Goal: Information Seeking & Learning: Learn about a topic

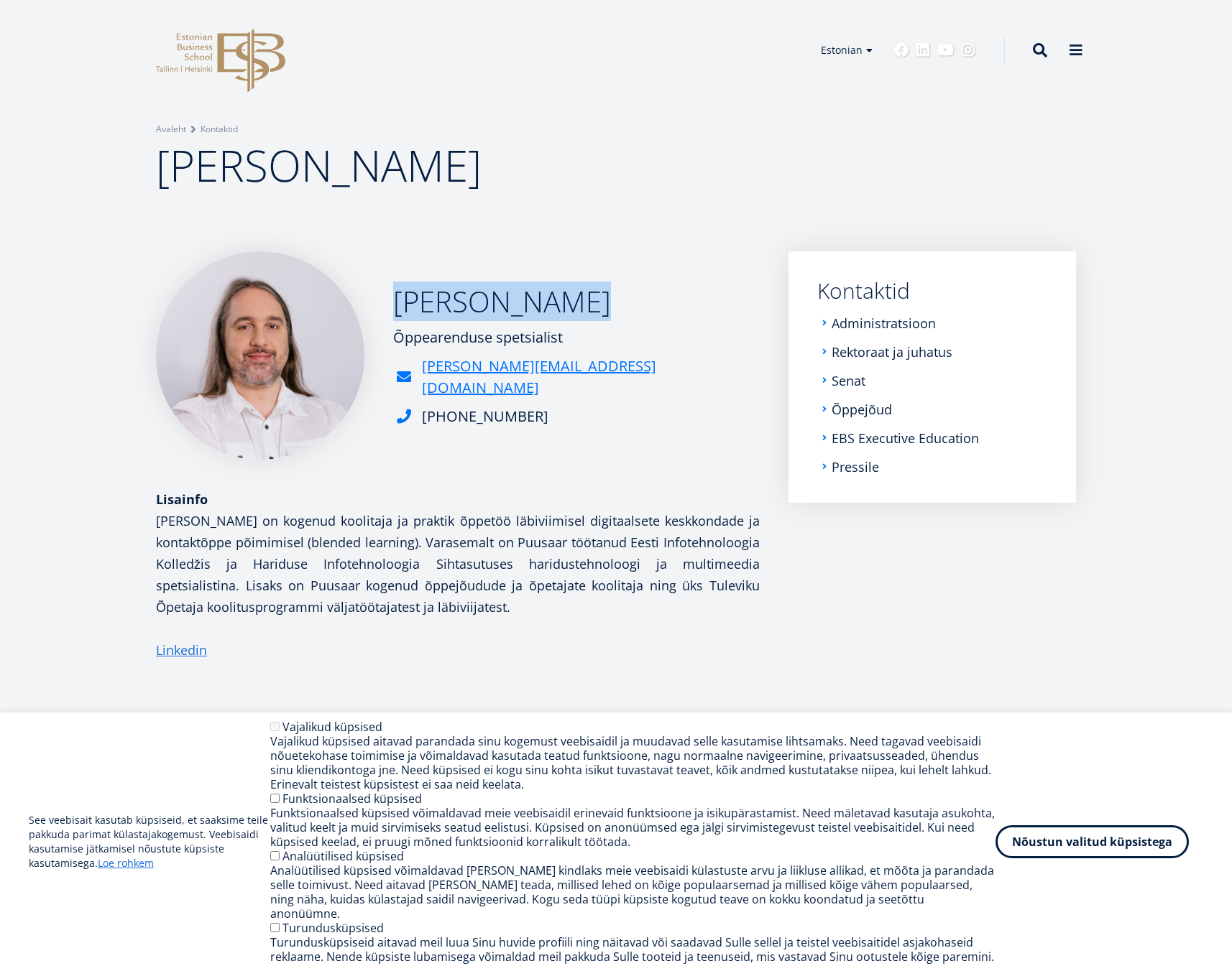
drag, startPoint x: 437, startPoint y: 324, endPoint x: 597, endPoint y: 323, distance: 160.0
click at [600, 324] on div "[PERSON_NAME] Õppearenduse spetsialist [PERSON_NAME][EMAIL_ADDRESS][DOMAIN_NAME…" at bounding box center [458, 356] width 604 height 209
click at [597, 323] on div "[PERSON_NAME] Õppearenduse spetsialist [PERSON_NAME][EMAIL_ADDRESS][DOMAIN_NAME…" at bounding box center [458, 356] width 604 height 209
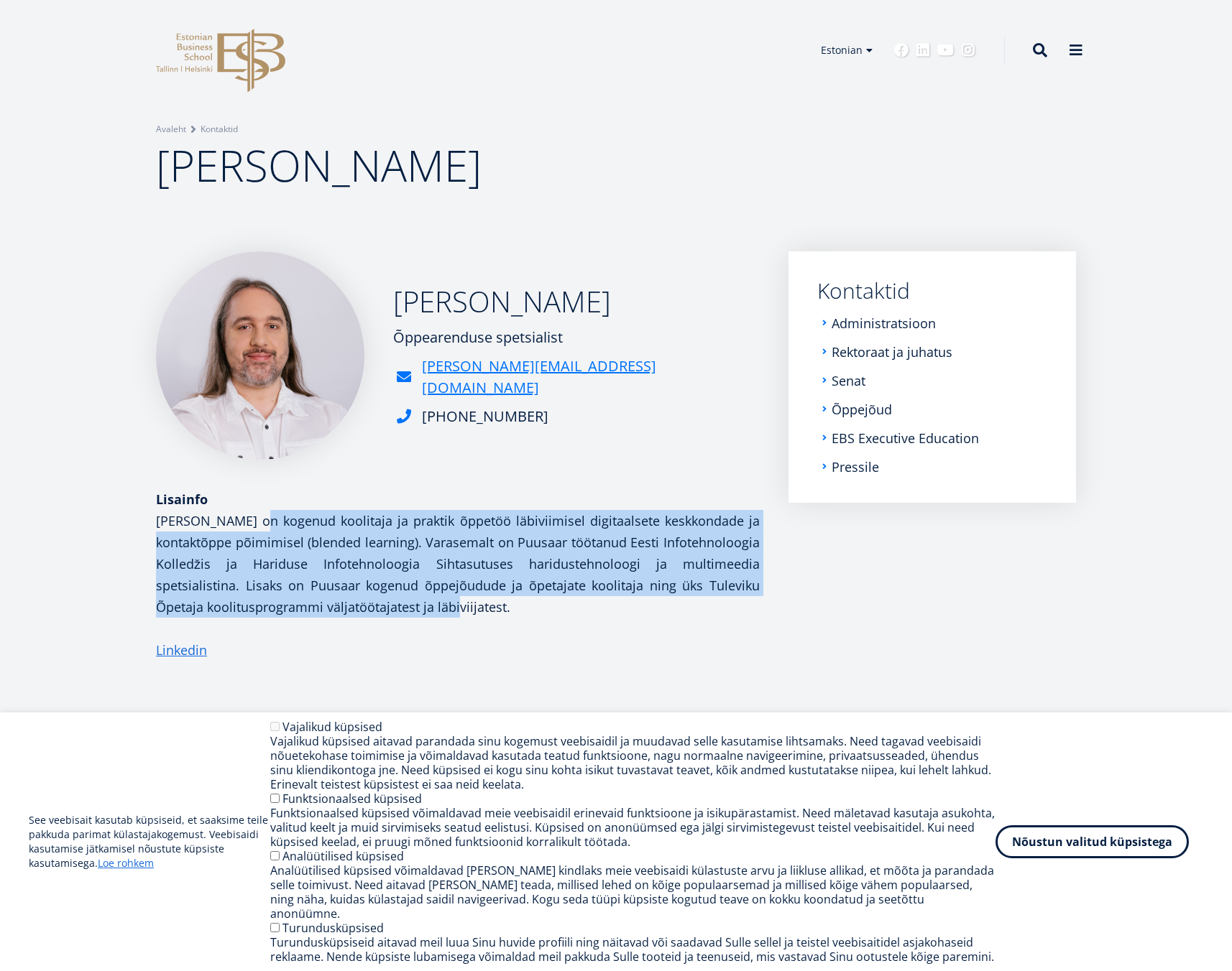
drag, startPoint x: 263, startPoint y: 517, endPoint x: 406, endPoint y: 607, distance: 169.0
click at [408, 607] on p "[PERSON_NAME] on kogenud koolitaja ja praktik õppetöö läbiviimisel digitaalsete…" at bounding box center [458, 564] width 604 height 108
drag, startPoint x: 422, startPoint y: 615, endPoint x: 184, endPoint y: 511, distance: 259.7
click at [184, 511] on p "[PERSON_NAME] on kogenud koolitaja ja praktik õppetöö läbiviimisel digitaalsete…" at bounding box center [458, 564] width 604 height 108
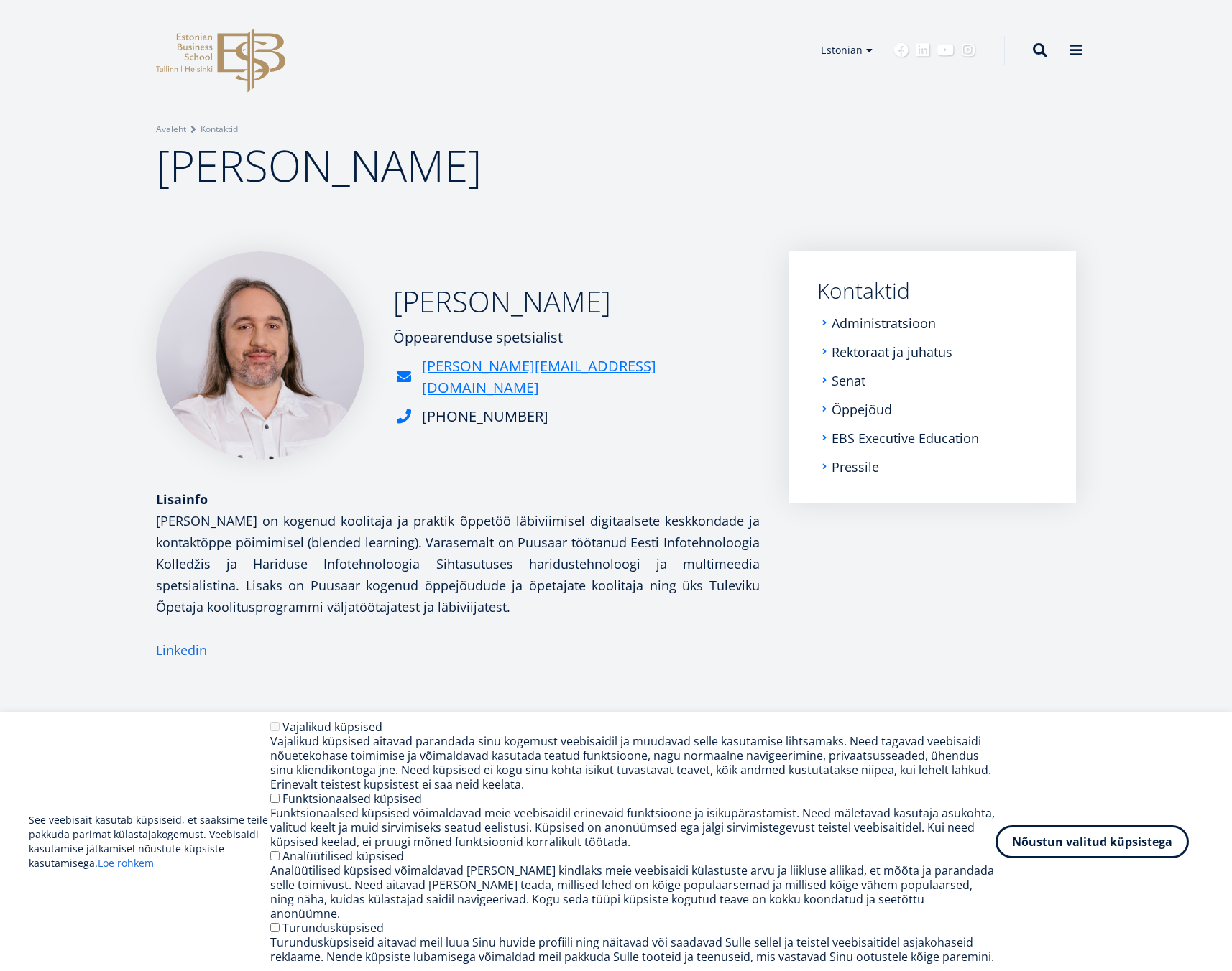
click at [269, 526] on p "[PERSON_NAME] on kogenud koolitaja ja praktik õppetöö läbiviimisel digitaalsete…" at bounding box center [458, 564] width 604 height 108
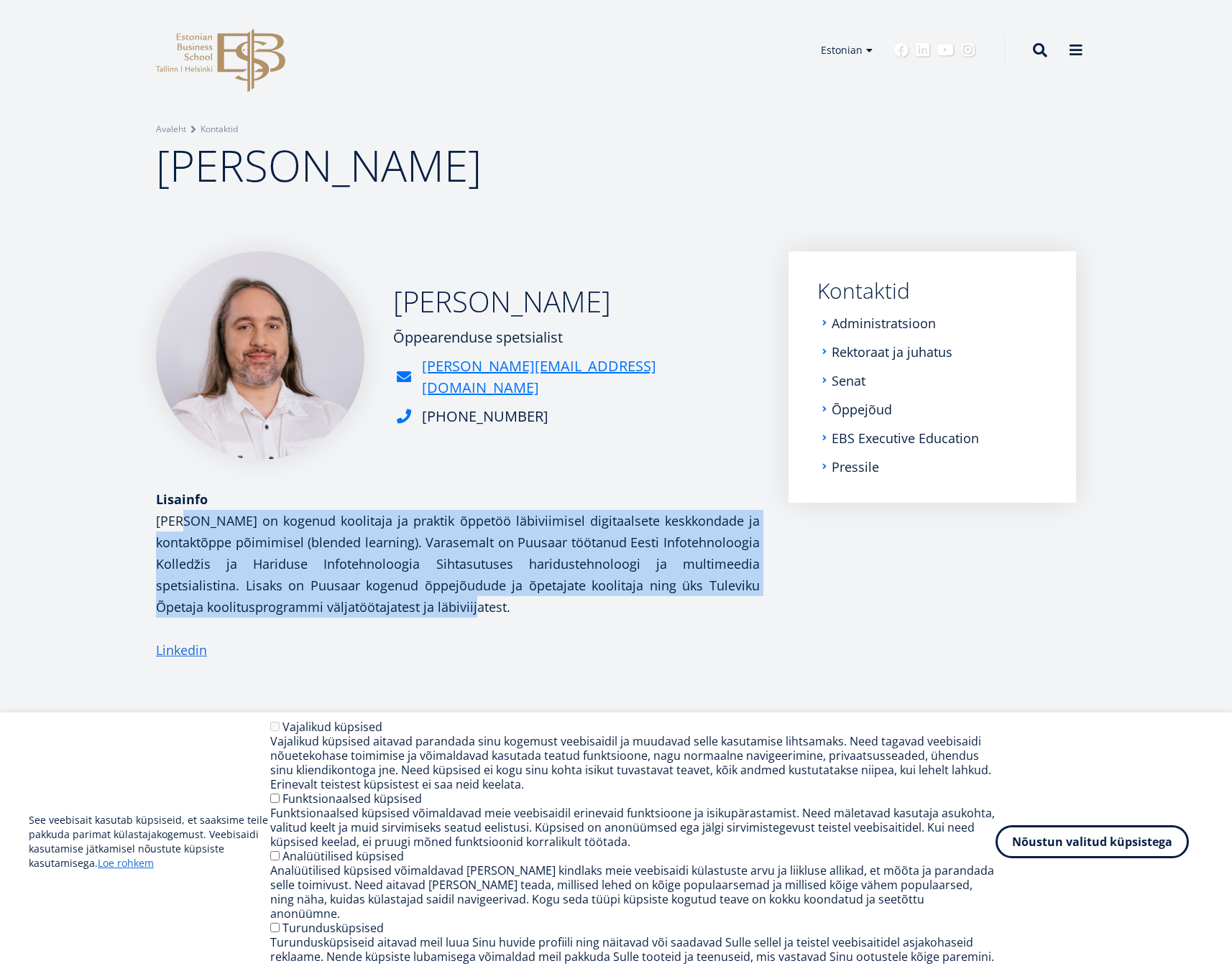
drag, startPoint x: 421, startPoint y: 612, endPoint x: 190, endPoint y: 520, distance: 248.6
click at [190, 520] on p "[PERSON_NAME] on kogenud koolitaja ja praktik õppetöö läbiviimisel digitaalsete…" at bounding box center [458, 564] width 604 height 108
click at [366, 528] on p "[PERSON_NAME] on kogenud koolitaja ja praktik õppetöö läbiviimisel digitaalsete…" at bounding box center [458, 564] width 604 height 108
drag, startPoint x: 429, startPoint y: 610, endPoint x: 184, endPoint y: 515, distance: 262.8
click at [184, 515] on p "[PERSON_NAME] on kogenud koolitaja ja praktik õppetöö läbiviimisel digitaalsete…" at bounding box center [458, 564] width 604 height 108
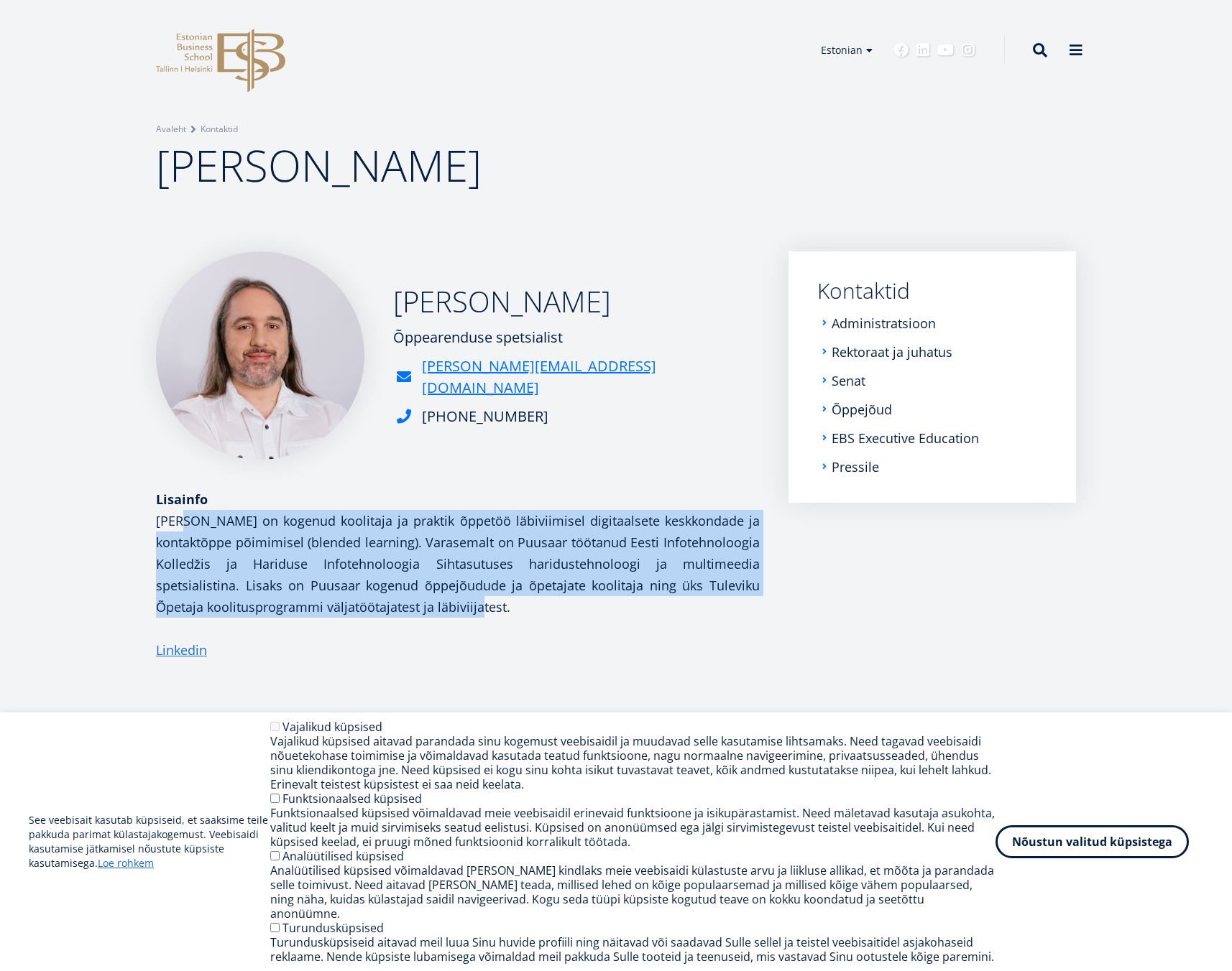
click at [184, 515] on p "[PERSON_NAME] on kogenud koolitaja ja praktik õppetöö läbiviimisel digitaalsete…" at bounding box center [458, 564] width 604 height 108
